Goal: Information Seeking & Learning: Learn about a topic

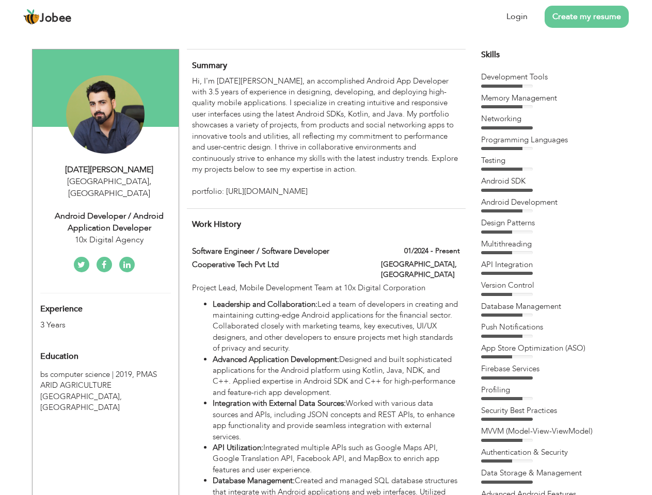
click at [105, 211] on div "Android Developer / Android Application Developer" at bounding box center [109, 223] width 138 height 24
click at [109, 170] on div "[DATE][PERSON_NAME]" at bounding box center [109, 170] width 138 height 12
click at [149, 182] on span "," at bounding box center [150, 181] width 2 height 11
click at [109, 211] on div "Android Developer / Android Application Developer" at bounding box center [109, 223] width 138 height 24
click at [109, 234] on div "10x Digital Agency" at bounding box center [109, 240] width 138 height 12
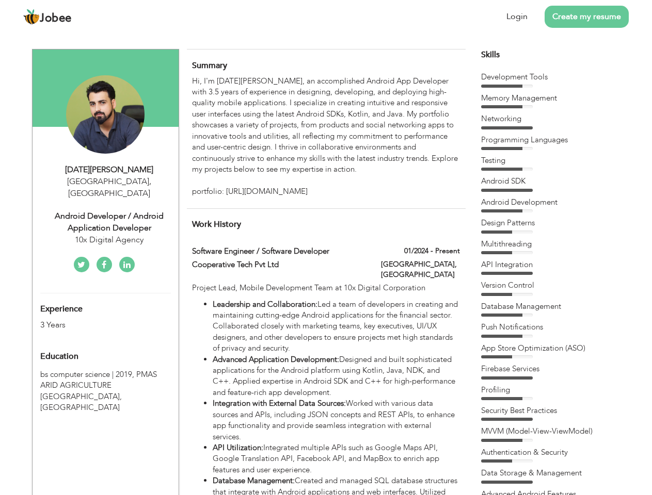
click at [105, 300] on div "Experience 3 Years" at bounding box center [94, 312] width 122 height 37
click at [93, 319] on div "3 Years" at bounding box center [93, 325] width 106 height 12
click at [105, 346] on div "Education" at bounding box center [94, 356] width 122 height 21
click at [105, 374] on span "PMAS ARID AGRICULTURE [GEOGRAPHIC_DATA], [GEOGRAPHIC_DATA]" at bounding box center [98, 391] width 117 height 43
click at [326, 137] on div "Hi, I'm [DATE][PERSON_NAME], an accomplished Android App Developer with 3.5 yea…" at bounding box center [325, 137] width 267 height 122
